Goal: Transaction & Acquisition: Purchase product/service

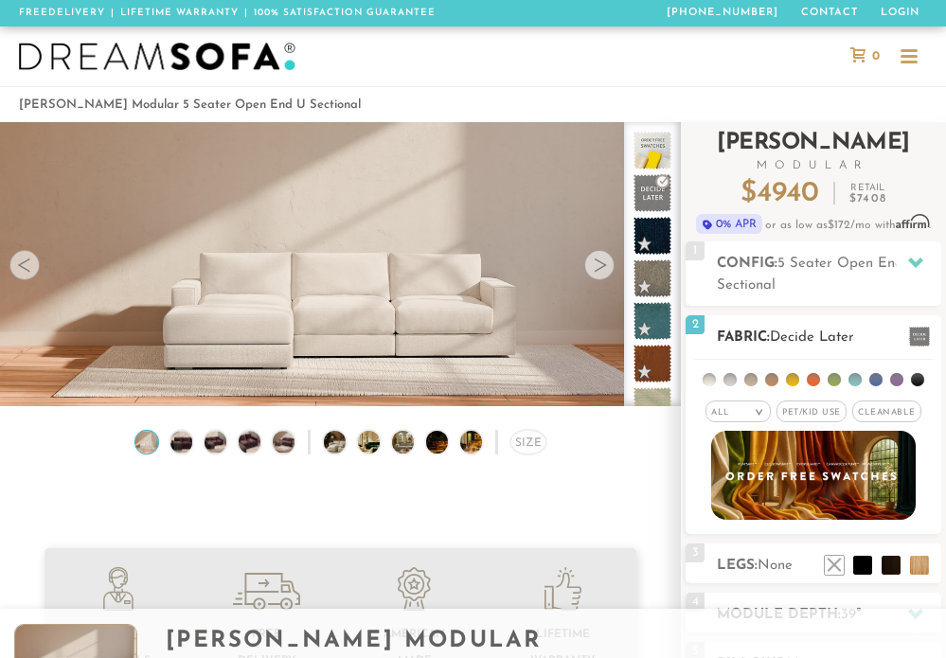
scroll to position [17988, 946]
click at [755, 411] on em ">" at bounding box center [759, 412] width 14 height 9
click at [817, 410] on span "Pet/Kid Use x" at bounding box center [812, 412] width 70 height 22
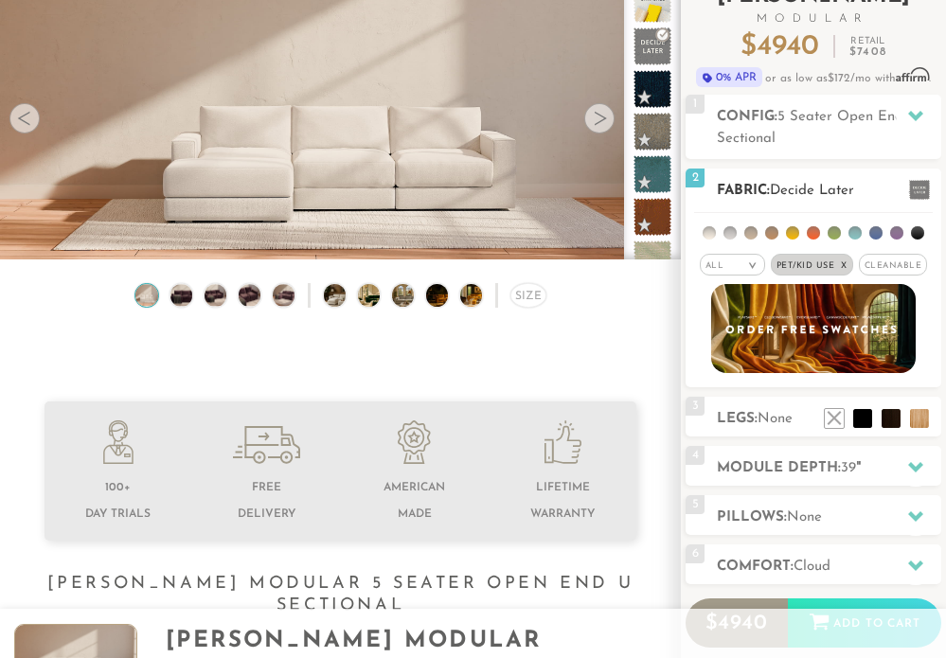
scroll to position [154, 0]
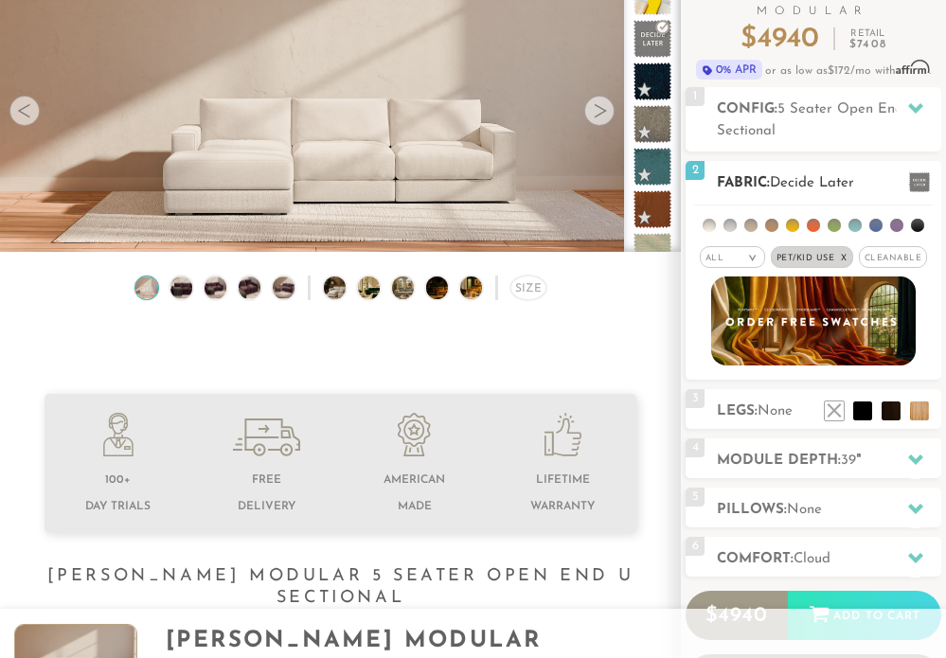
click at [849, 185] on span "Decide Later" at bounding box center [812, 183] width 84 height 14
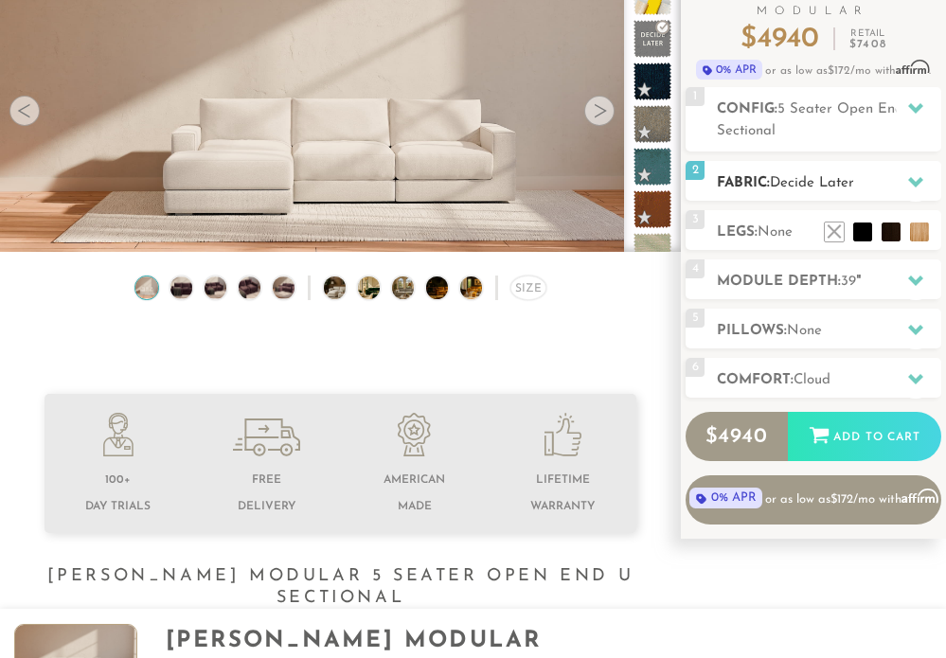
click at [849, 185] on span "Decide Later" at bounding box center [812, 183] width 84 height 14
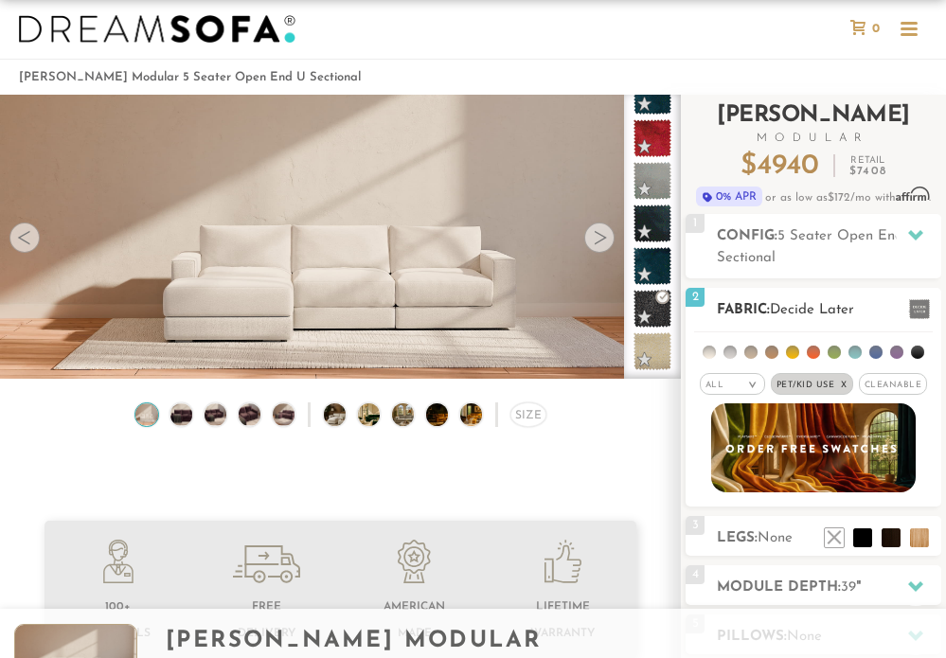
scroll to position [17, 0]
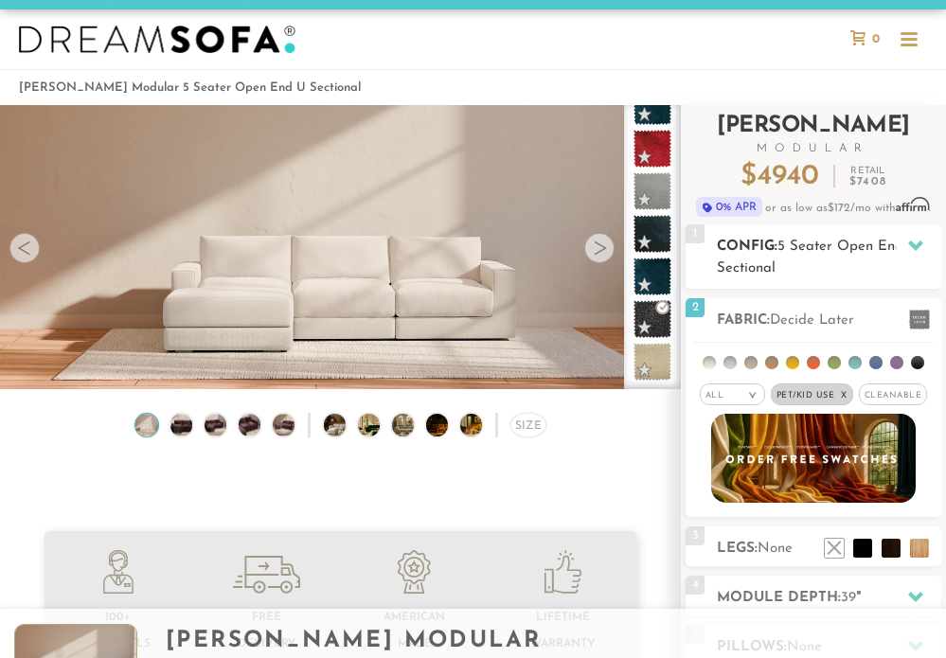
click at [820, 267] on h2 "Config: 5 Seater Open End U Sectional" at bounding box center [829, 258] width 224 height 44
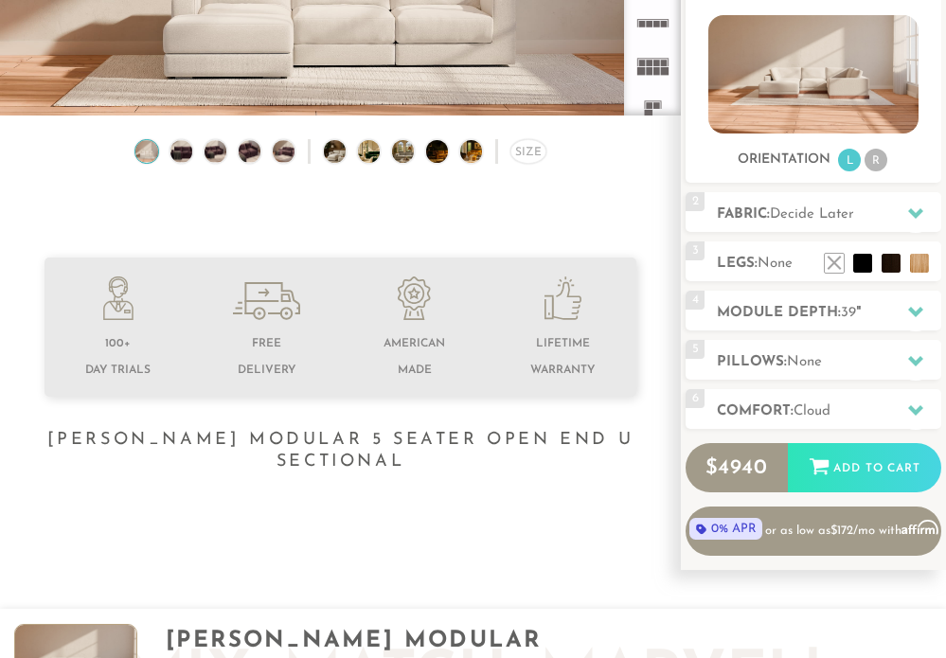
scroll to position [293, 0]
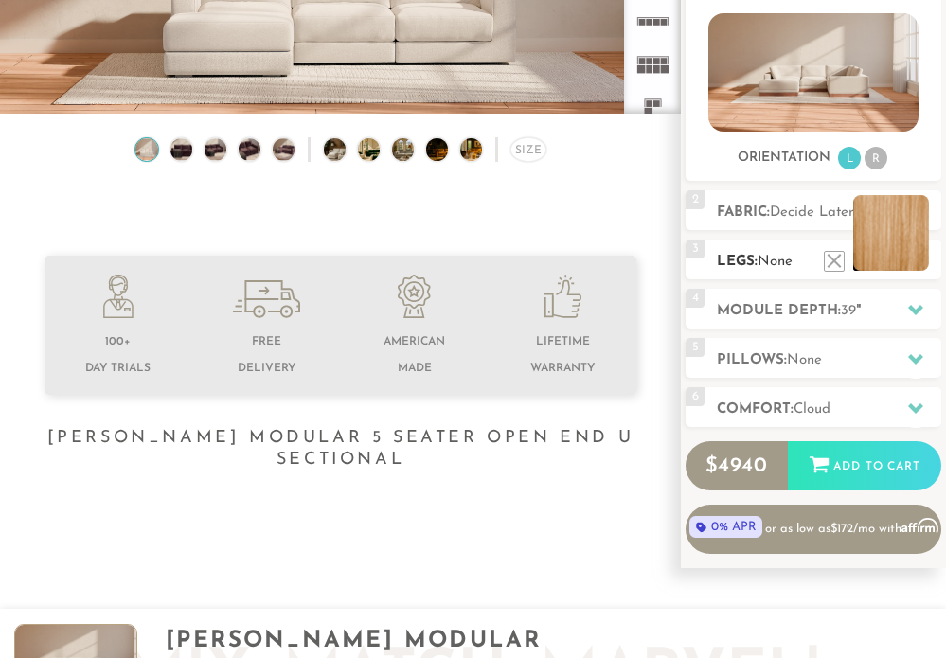
click at [914, 260] on li at bounding box center [891, 233] width 76 height 76
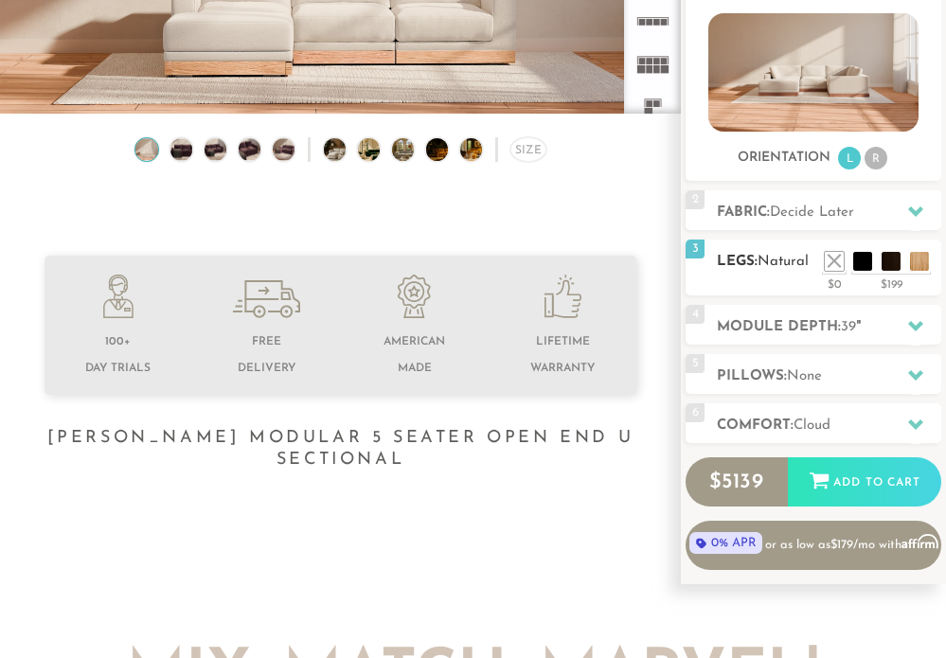
click at [771, 265] on span "Natural" at bounding box center [783, 262] width 51 height 14
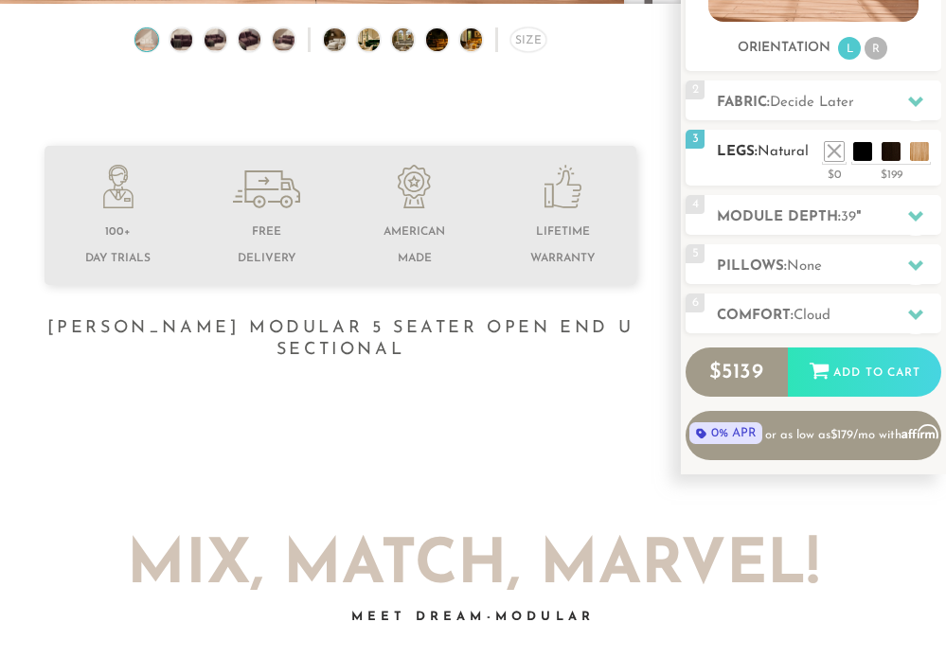
scroll to position [404, 0]
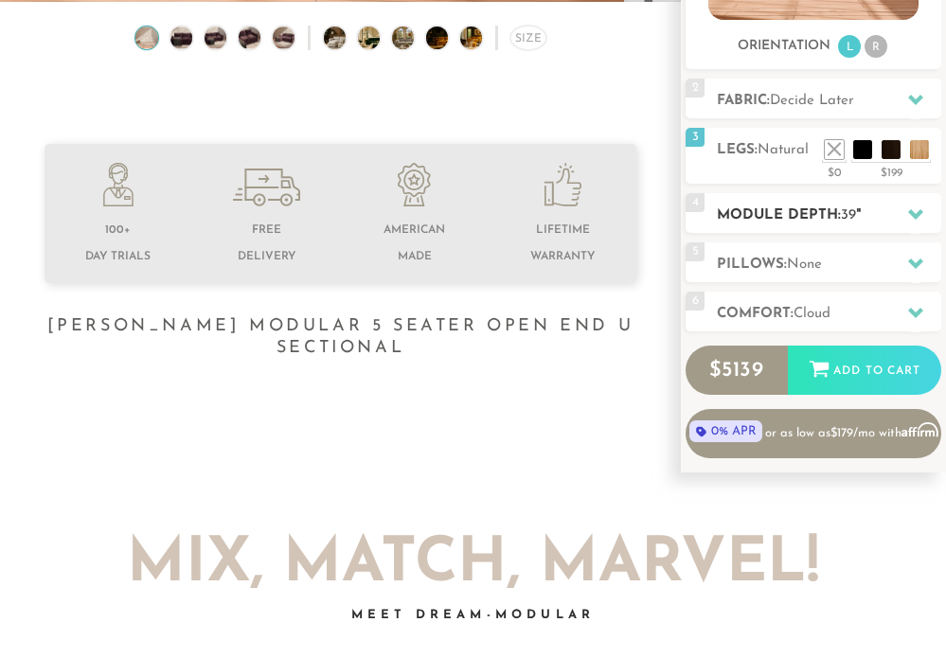
click at [765, 210] on h2 "Module Depth: 39 "" at bounding box center [829, 216] width 224 height 22
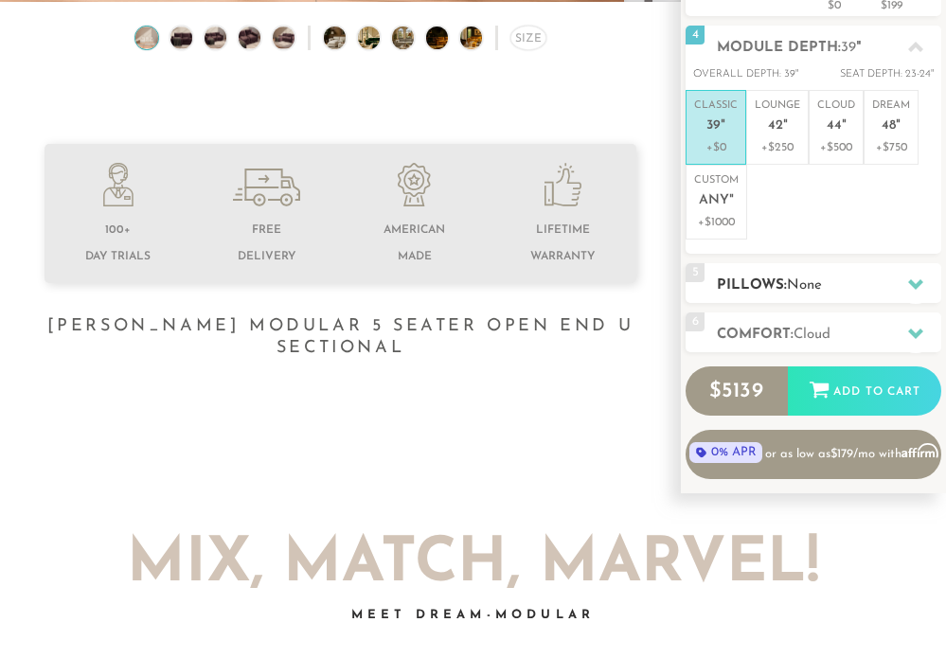
click at [769, 276] on h2 "Pillows: None" at bounding box center [829, 286] width 224 height 22
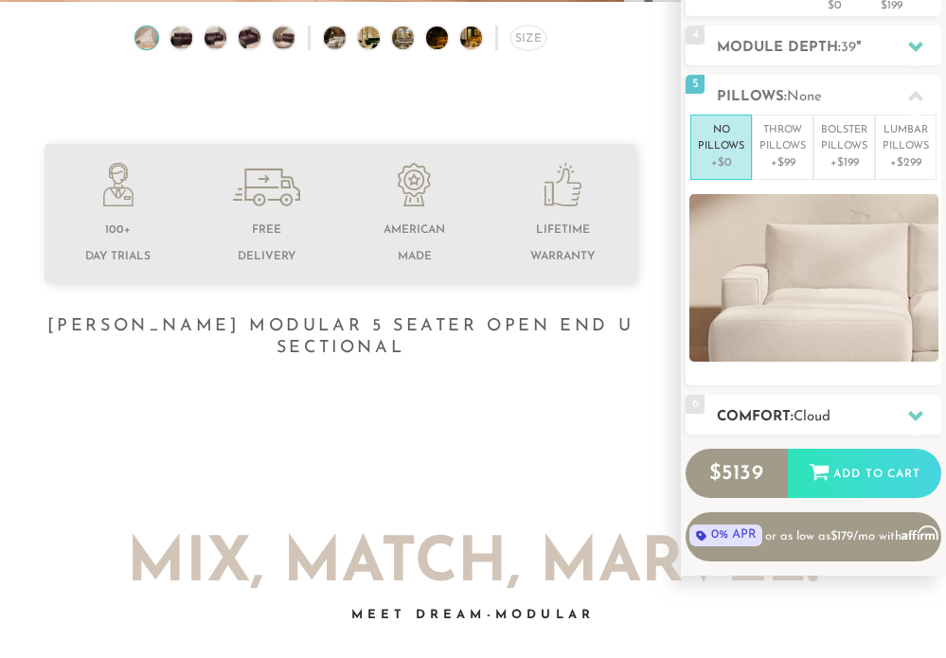
click at [780, 424] on h2 "Comfort: the Cloud" at bounding box center [829, 417] width 224 height 22
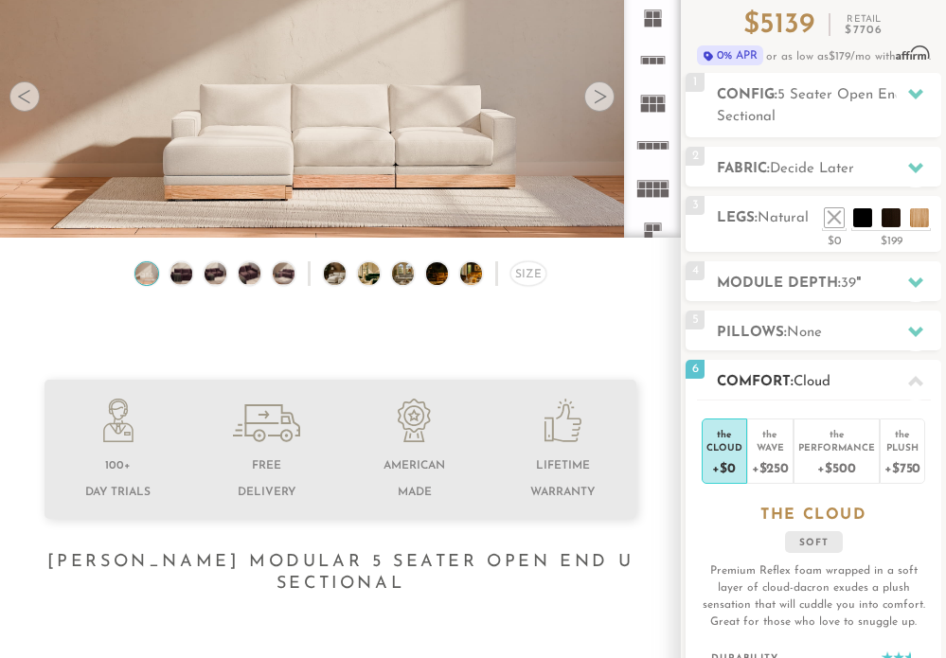
scroll to position [0, 0]
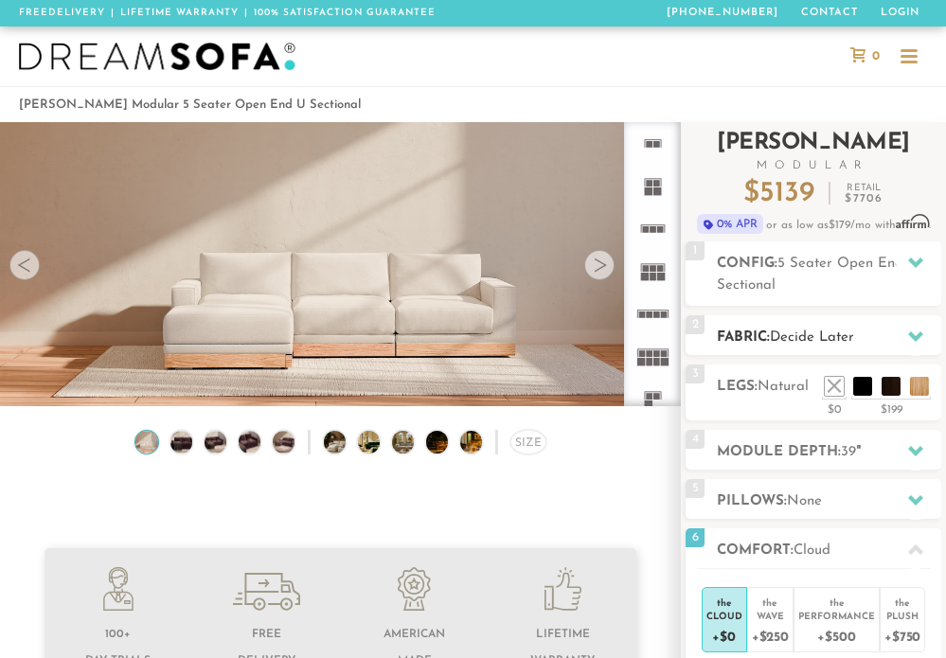
click at [768, 342] on h2 "Fabric: Decide Later" at bounding box center [829, 338] width 224 height 22
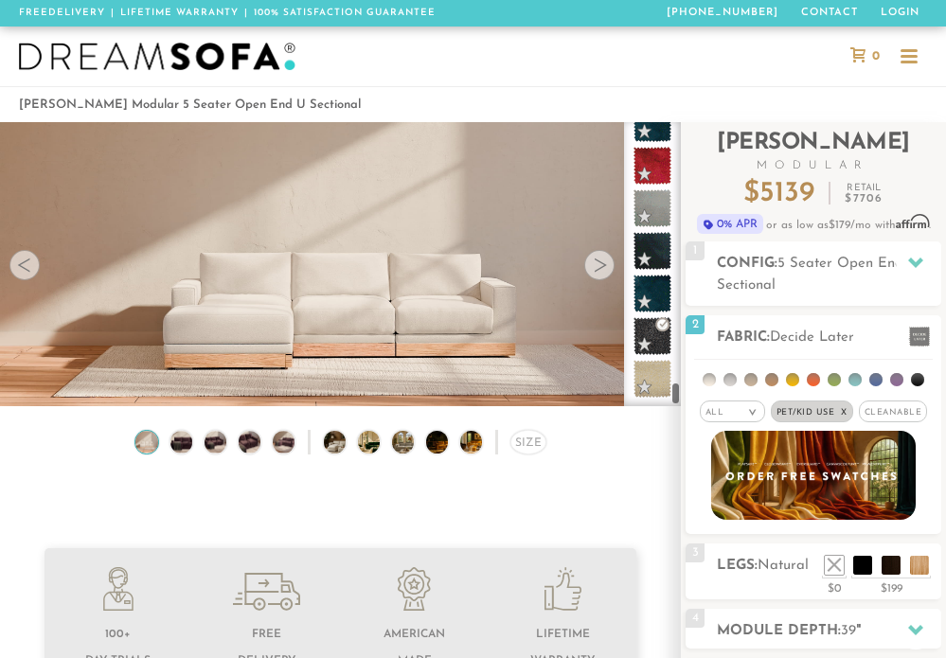
scroll to position [8765, 0]
click at [799, 338] on span "Decide Later" at bounding box center [812, 338] width 84 height 14
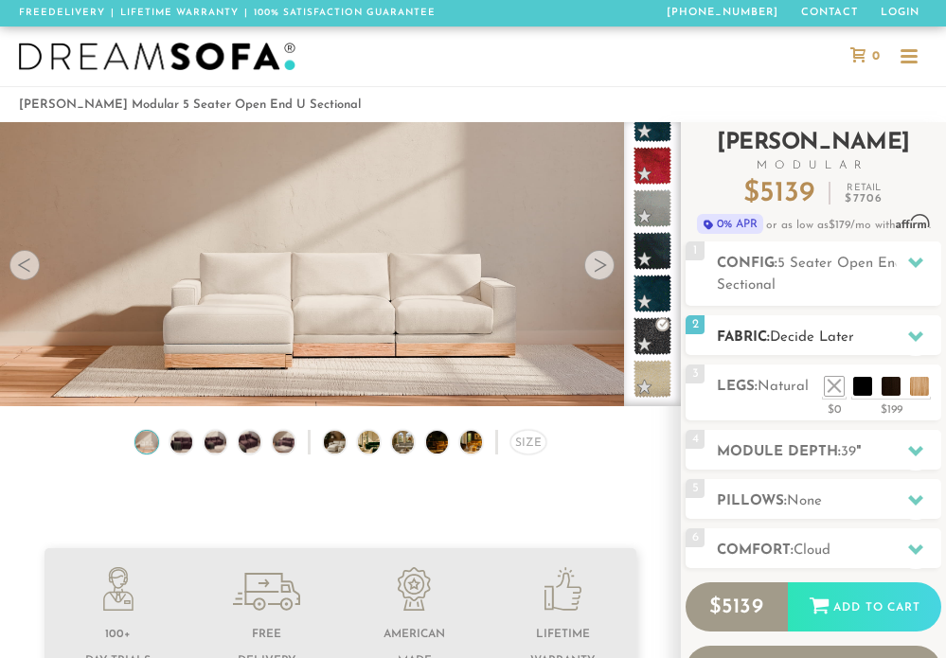
click at [799, 338] on span "Decide Later" at bounding box center [812, 338] width 84 height 14
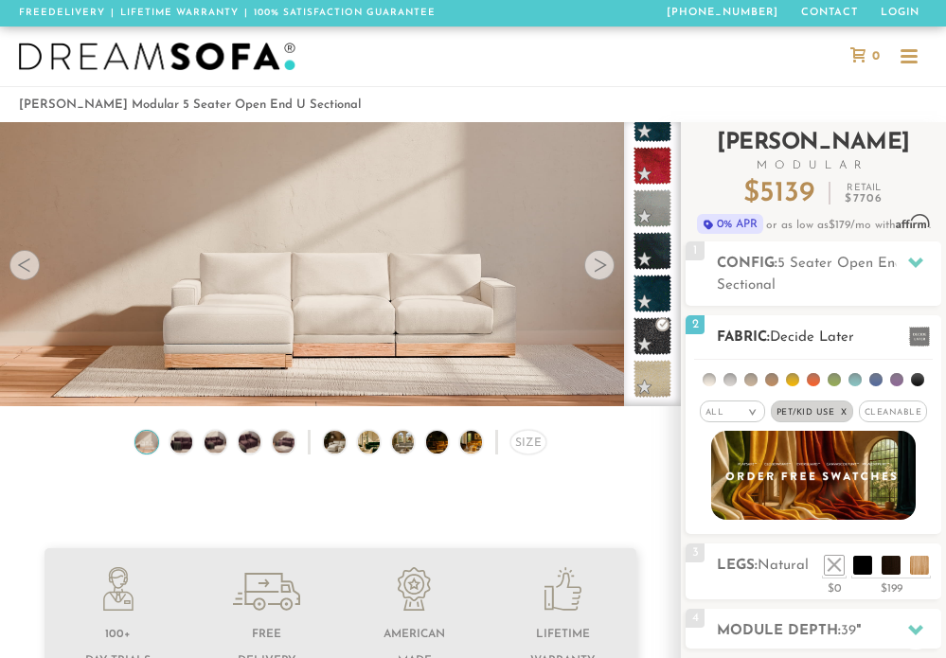
click at [746, 412] on em ">" at bounding box center [752, 412] width 14 height 9
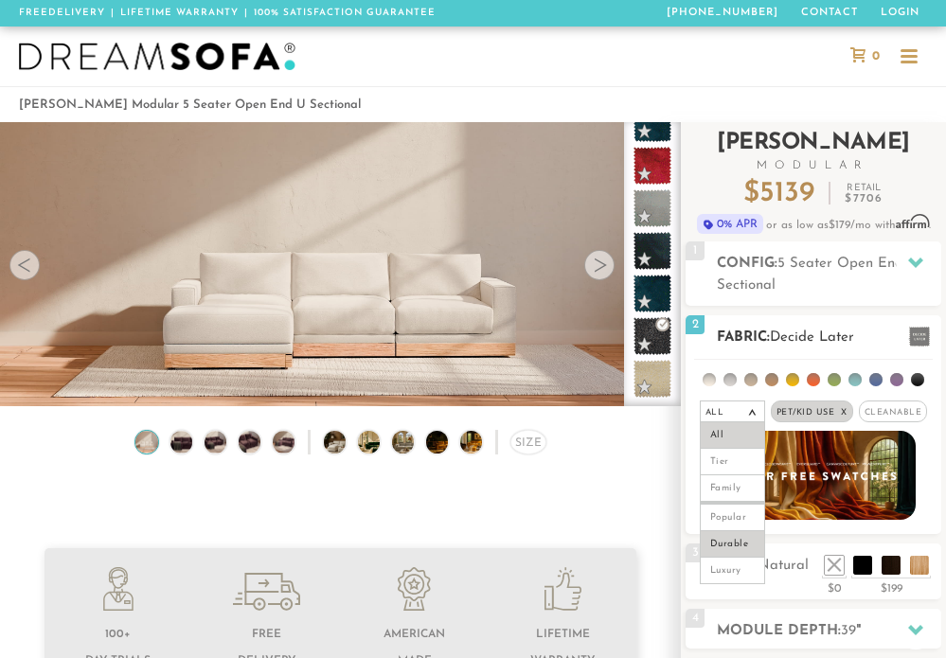
click at [727, 541] on li "Durable" at bounding box center [732, 544] width 65 height 27
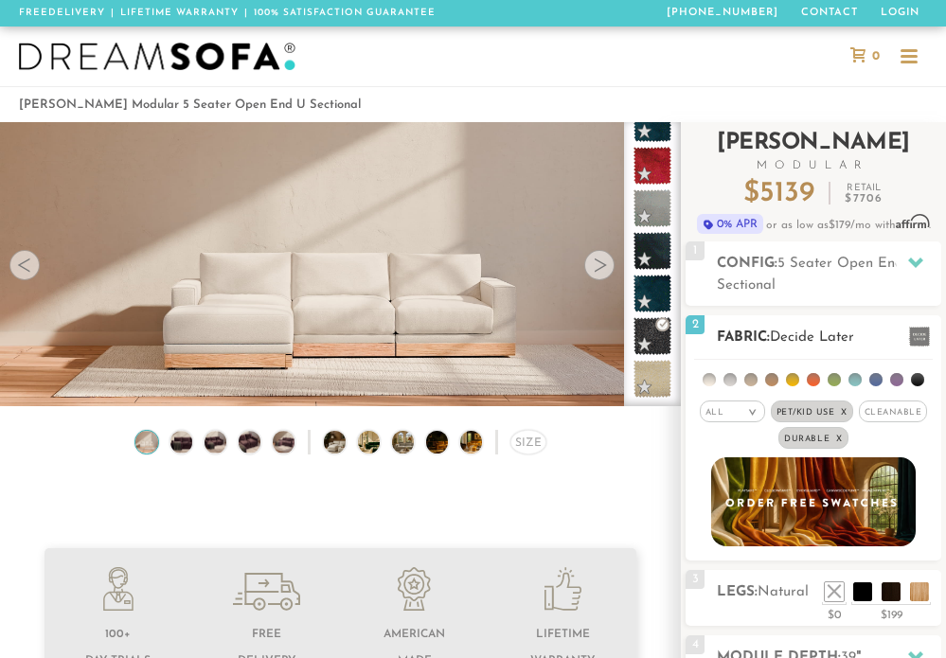
click at [728, 413] on div "All >" at bounding box center [732, 412] width 65 height 22
click at [725, 487] on li "Family" at bounding box center [732, 488] width 65 height 27
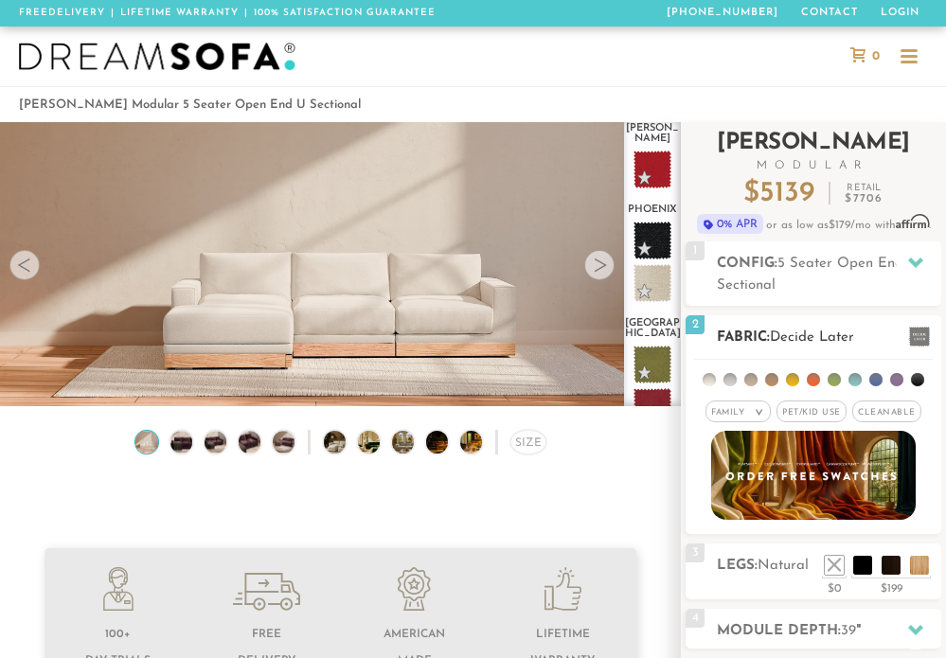
click at [739, 415] on em "Family" at bounding box center [727, 412] width 33 height 9
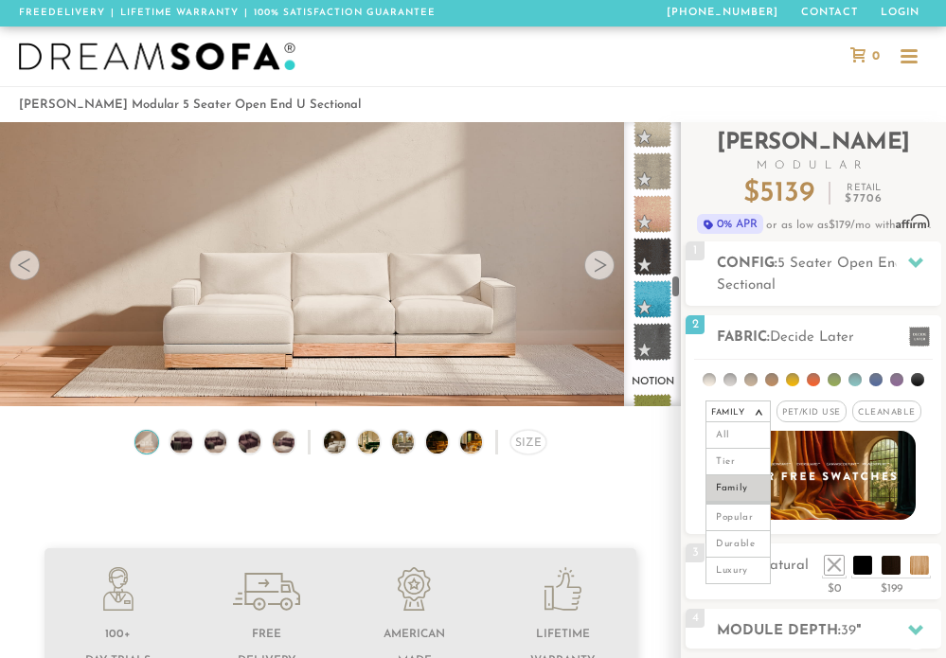
scroll to position [6619, 0]
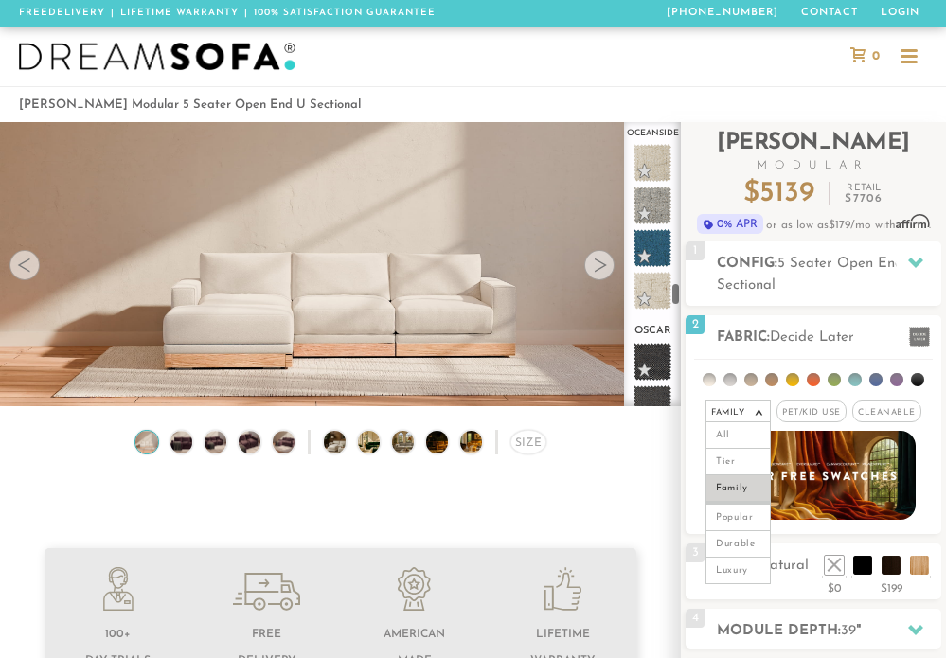
click at [912, 59] on div at bounding box center [909, 57] width 17 height 17
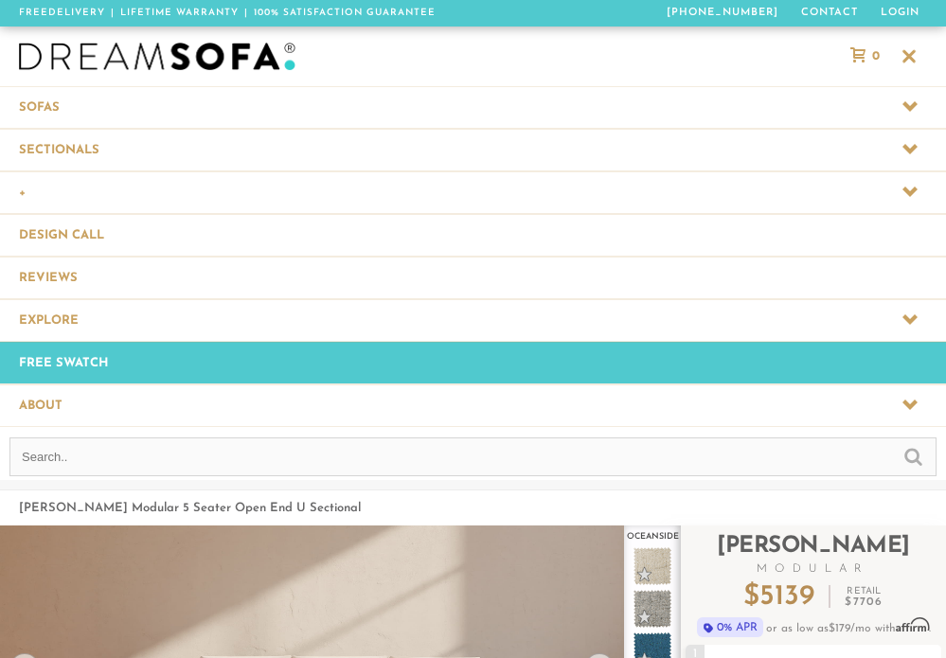
scroll to position [18391, 946]
click at [141, 141] on span at bounding box center [473, 150] width 946 height 42
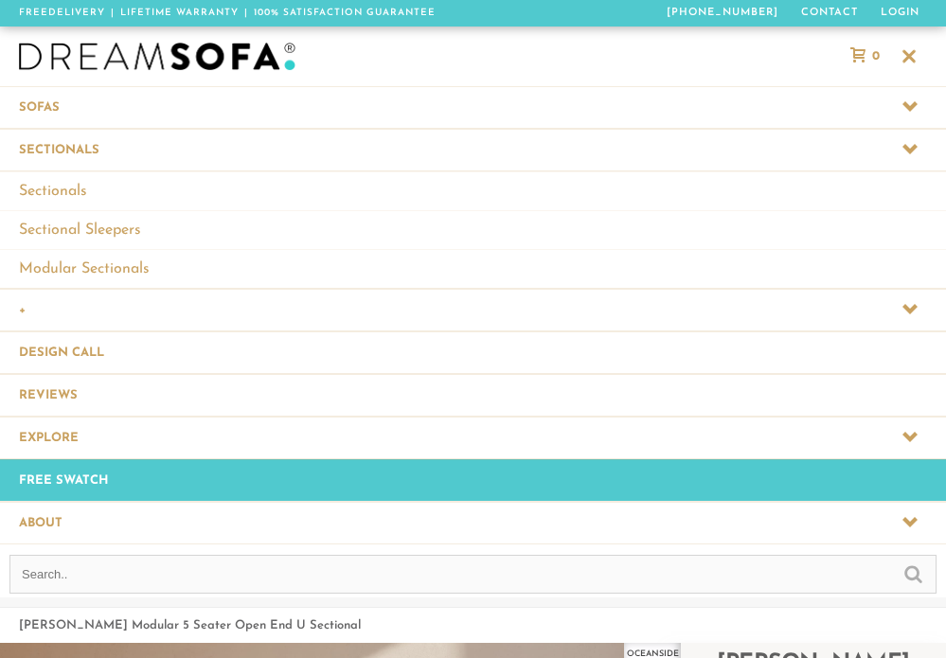
scroll to position [18509, 946]
click at [95, 262] on link "Modular Sectionals" at bounding box center [473, 268] width 946 height 39
